Goal: Transaction & Acquisition: Book appointment/travel/reservation

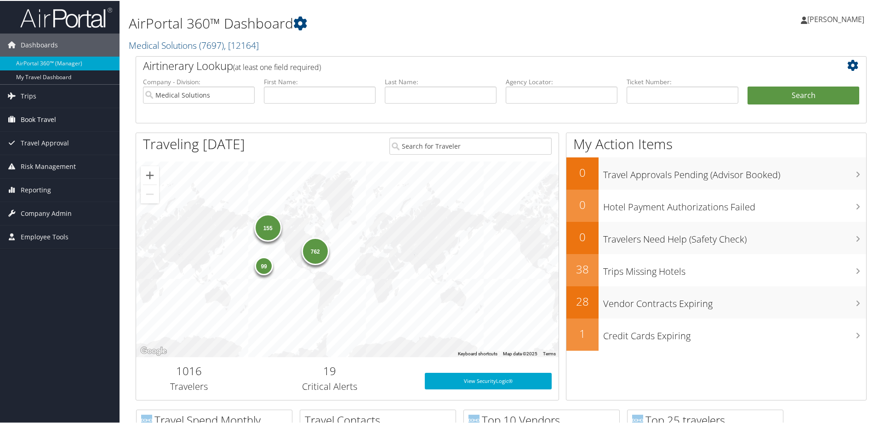
click at [30, 115] on span "Book Travel" at bounding box center [38, 118] width 35 height 23
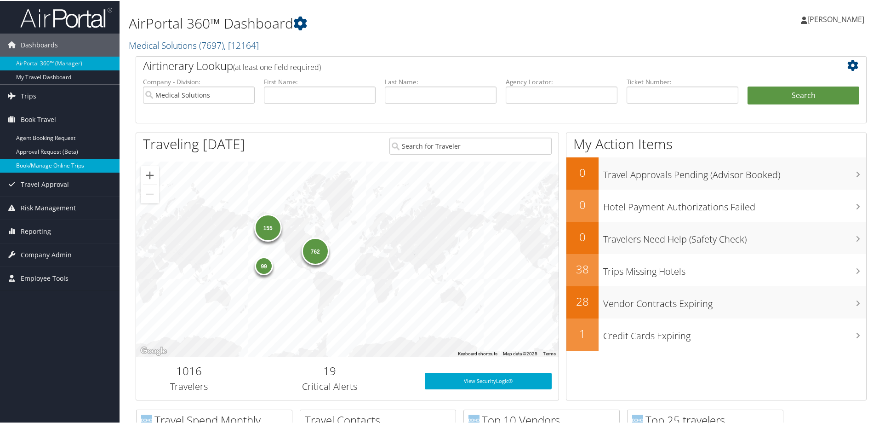
click at [49, 160] on link "Book/Manage Online Trips" at bounding box center [60, 165] width 120 height 14
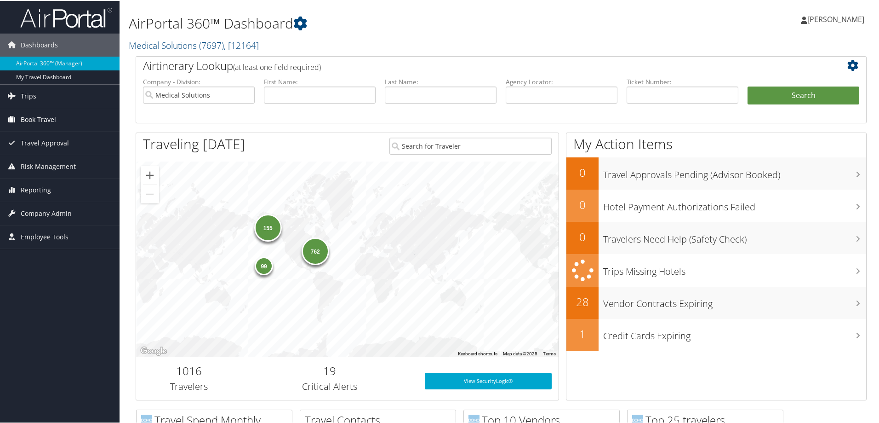
click at [48, 116] on span "Book Travel" at bounding box center [38, 118] width 35 height 23
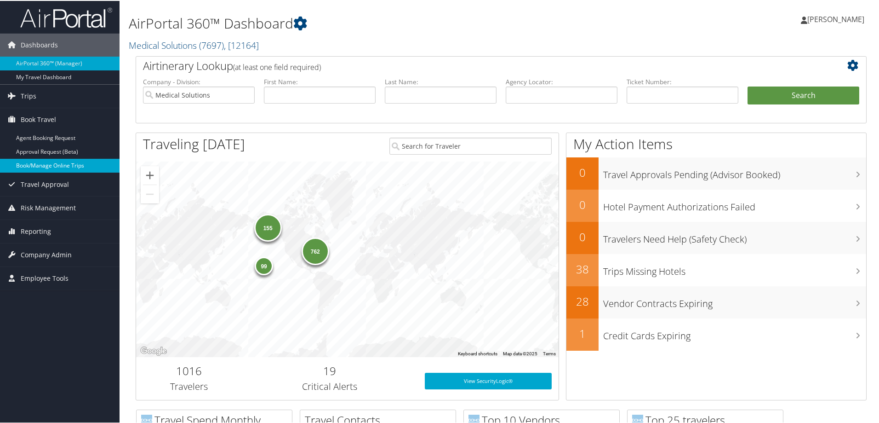
click at [52, 160] on link "Book/Manage Online Trips" at bounding box center [60, 165] width 120 height 14
